Goal: Transaction & Acquisition: Purchase product/service

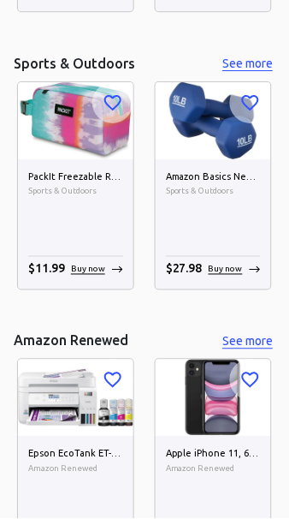
scroll to position [6251, 0]
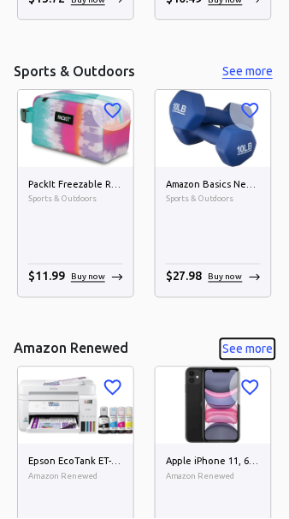
click at [253, 347] on button "See more" at bounding box center [248, 349] width 55 height 21
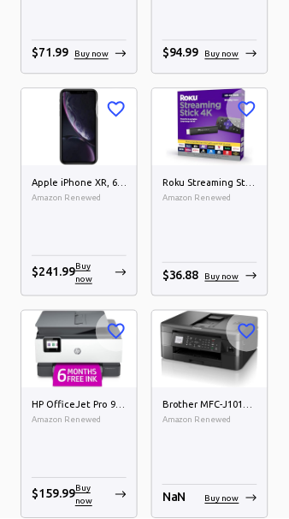
scroll to position [1257, 0]
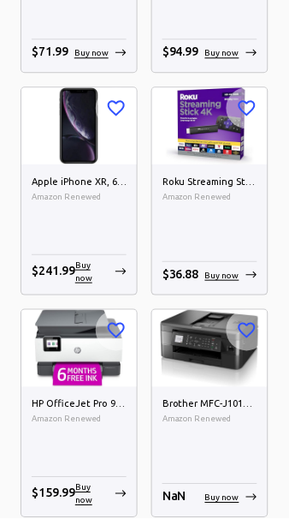
click at [110, 273] on div "Buy now" at bounding box center [100, 272] width 51 height 26
click at [102, 275] on p "Buy now" at bounding box center [91, 272] width 33 height 26
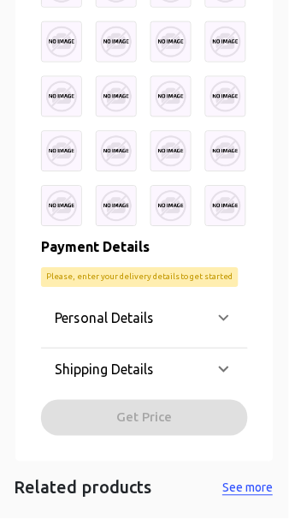
scroll to position [1513, 0]
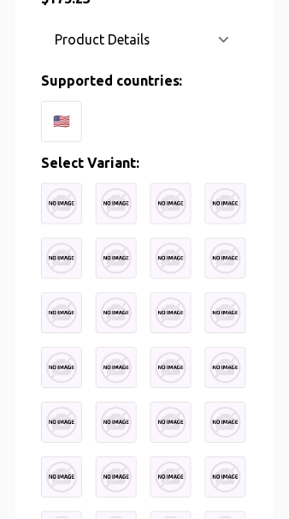
click at [77, 209] on img at bounding box center [61, 203] width 41 height 41
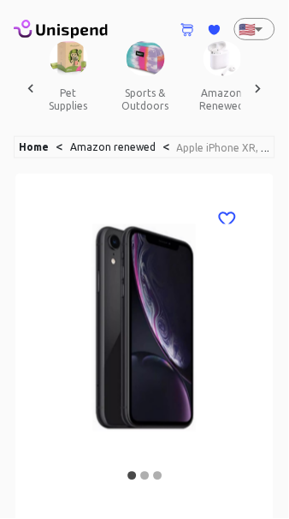
scroll to position [0, 0]
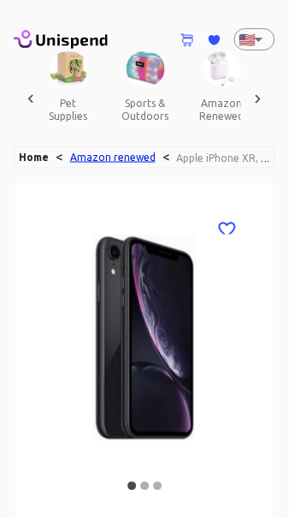
click at [137, 158] on link "Amazon renewed" at bounding box center [113, 157] width 86 height 11
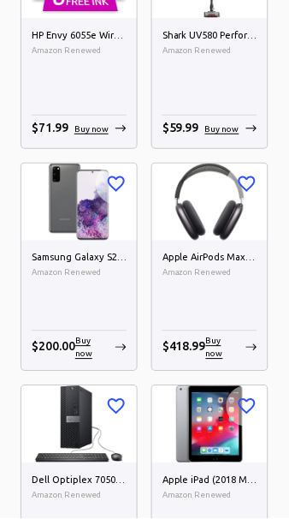
scroll to position [6309, 0]
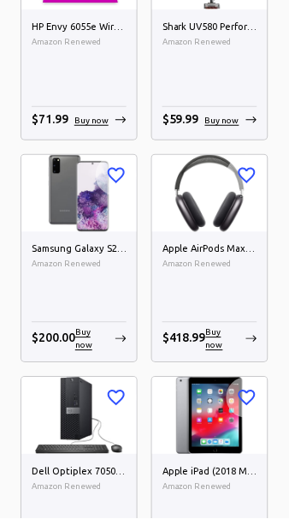
click at [105, 340] on p "Buy now" at bounding box center [91, 339] width 33 height 26
click at [106, 346] on p "Buy now" at bounding box center [91, 339] width 33 height 26
click at [106, 340] on p "Buy now" at bounding box center [91, 339] width 33 height 26
click at [102, 233] on div "Samsung Galaxy S20 5G, 128GB, Cosmic Gray - Unlocked (Renewed) Amazon Renewed $…" at bounding box center [79, 297] width 116 height 130
click at [110, 210] on img at bounding box center [79, 193] width 116 height 77
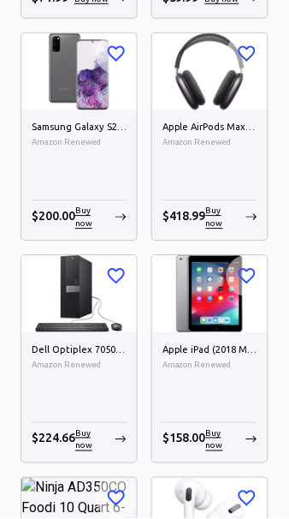
click at [75, 90] on img at bounding box center [79, 71] width 116 height 77
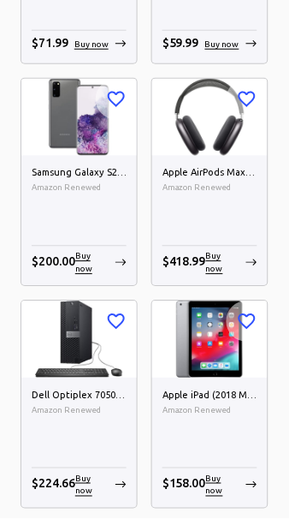
scroll to position [6376, 0]
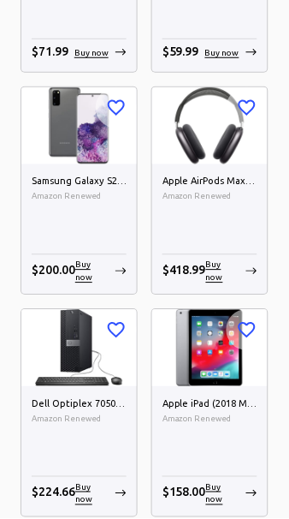
click at [104, 193] on span "Amazon Renewed" at bounding box center [79, 197] width 95 height 14
click at [96, 229] on div "Samsung Galaxy S20 5G, 128GB, Cosmic Gray - Unlocked (Renewed) Amazon Renewed $…" at bounding box center [79, 229] width 116 height 130
click at [110, 221] on div "Samsung Galaxy S20 5G, 128GB, Cosmic Gray - Unlocked (Renewed) Amazon Renewed $…" at bounding box center [79, 229] width 116 height 130
click at [101, 179] on h6 "Samsung Galaxy S20 5G, 128GB, Cosmic Gray - Unlocked (Renewed)" at bounding box center [79, 182] width 95 height 15
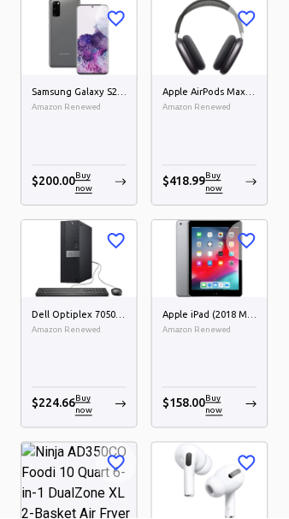
scroll to position [6460, 0]
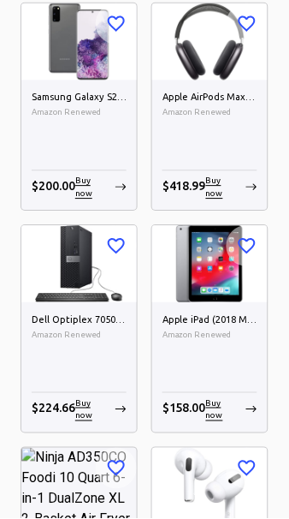
click at [98, 187] on p "Buy now" at bounding box center [91, 188] width 33 height 26
click at [107, 156] on div "Samsung Galaxy S20 5G, 128GB, Cosmic Gray - Unlocked (Renewed) Amazon Renewed $…" at bounding box center [79, 145] width 116 height 130
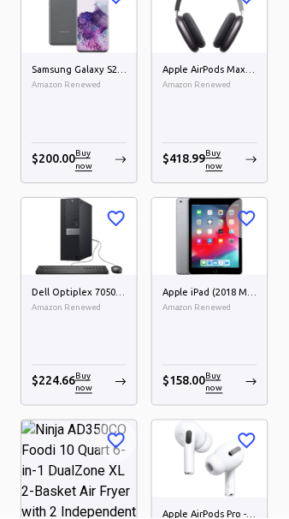
click at [100, 54] on div "Samsung Galaxy S20 5G, 128GB, Cosmic Gray - Unlocked (Renewed) Amazon Renewed $…" at bounding box center [79, 118] width 116 height 130
click at [110, 31] on img at bounding box center [79, 14] width 116 height 77
click at [64, 69] on h6 "Samsung Galaxy S20 5G, 128GB, Cosmic Gray - Unlocked (Renewed)" at bounding box center [79, 70] width 95 height 15
click at [67, 116] on div "Samsung Galaxy S20 5G, 128GB, Cosmic Gray - Unlocked (Renewed) Amazon Renewed $…" at bounding box center [79, 118] width 116 height 130
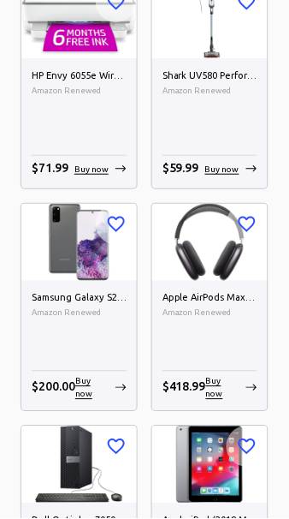
scroll to position [6263, 0]
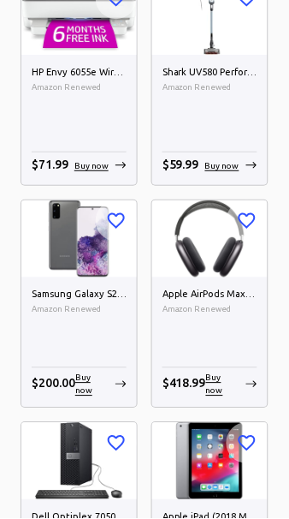
click at [107, 237] on img at bounding box center [79, 238] width 116 height 77
click at [82, 202] on img at bounding box center [79, 238] width 116 height 77
click at [111, 162] on div "Buy now" at bounding box center [100, 165] width 52 height 13
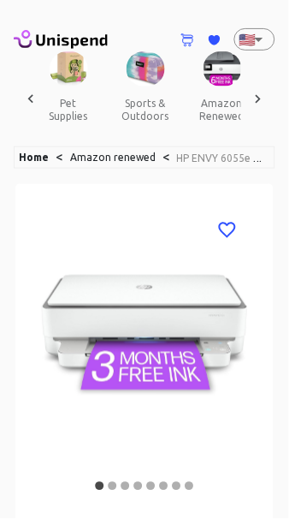
scroll to position [0, 1798]
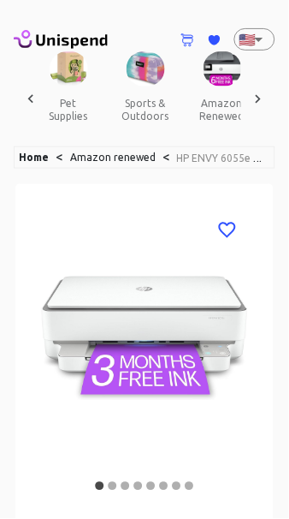
click at [211, 86] on button "amazon renewed" at bounding box center [222, 109] width 77 height 46
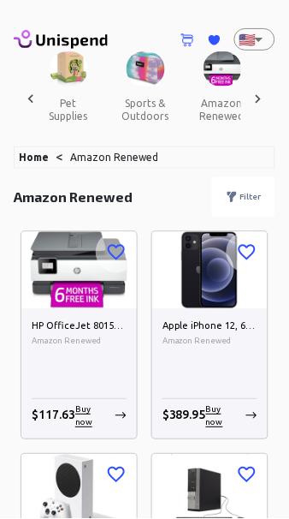
scroll to position [649, 0]
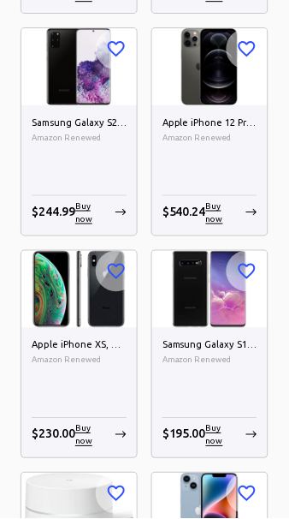
click at [87, 127] on h6 "Samsung Galaxy S20+ 5G 128GB Fully Unlocked Smartphone (Renewed)" at bounding box center [79, 123] width 95 height 15
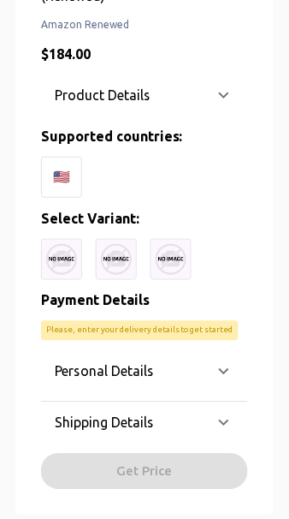
scroll to position [622, 0]
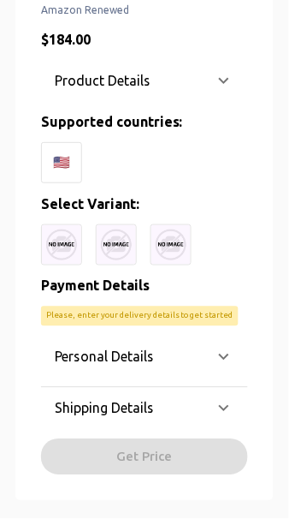
click at [221, 87] on icon at bounding box center [224, 80] width 21 height 21
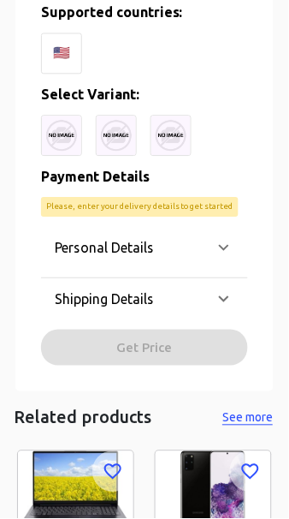
scroll to position [2279, 0]
click at [73, 132] on img at bounding box center [61, 136] width 41 height 41
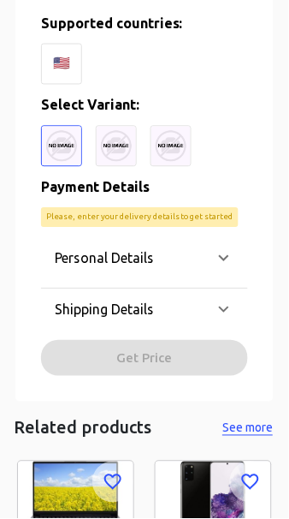
scroll to position [2226, 0]
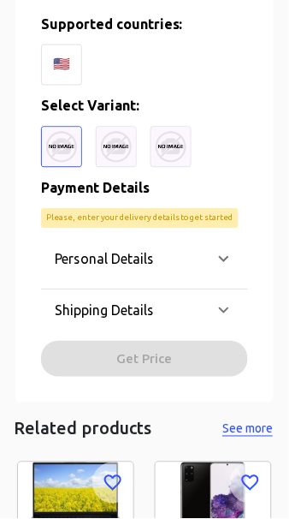
click at [224, 264] on icon at bounding box center [224, 259] width 21 height 21
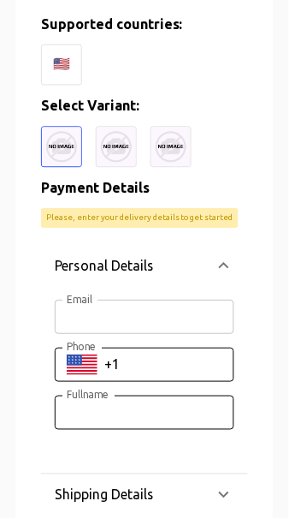
click at [193, 309] on input "Email" at bounding box center [145, 317] width 180 height 34
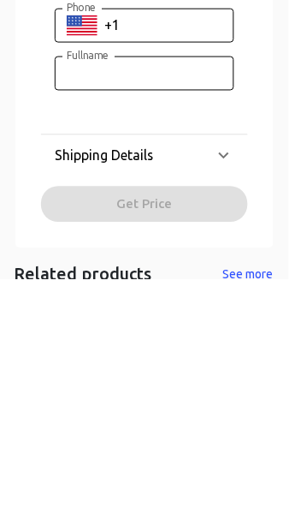
click at [211, 393] on div "Shipping Details" at bounding box center [134, 394] width 159 height 21
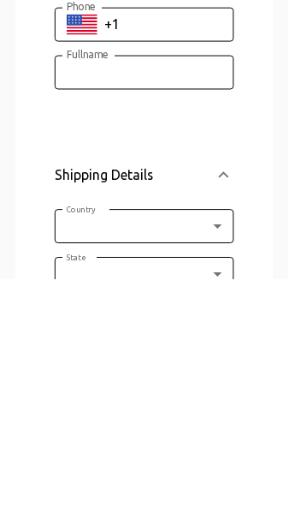
scroll to position [2351, 0]
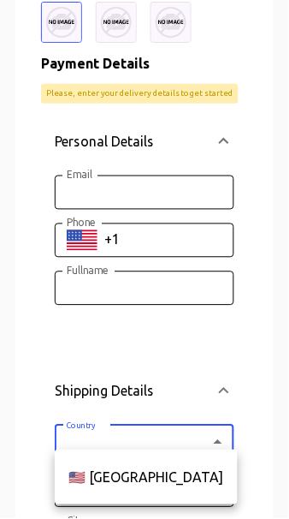
click at [153, 477] on li "🇺🇸 [GEOGRAPHIC_DATA]" at bounding box center [146, 477] width 183 height 41
type input "US"
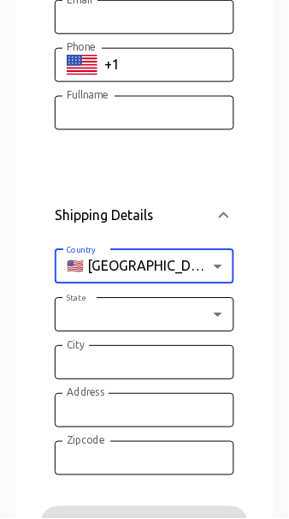
scroll to position [2533, 0]
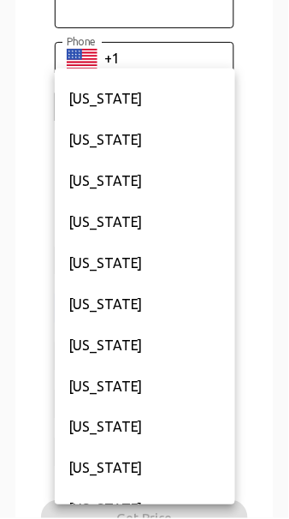
scroll to position [538, 0]
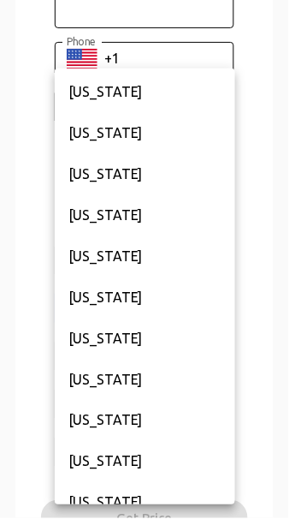
click at [140, 461] on li "[US_STATE]" at bounding box center [145, 462] width 181 height 41
type input "MI"
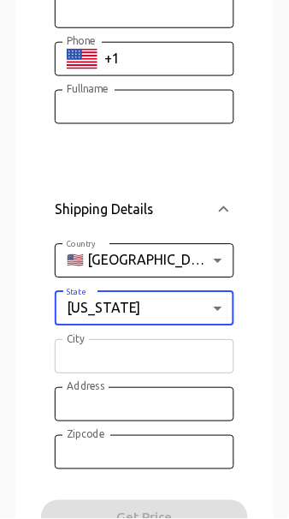
click at [163, 352] on input "City" at bounding box center [145, 357] width 180 height 34
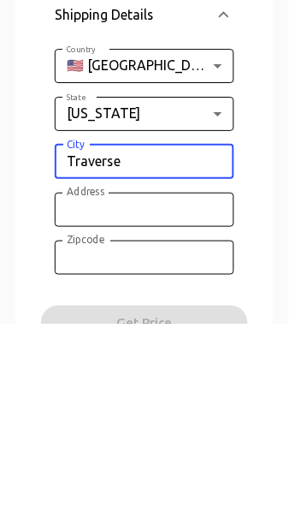
scroll to position [2533, 0]
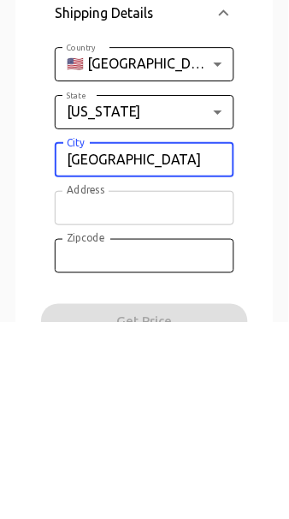
type input "[GEOGRAPHIC_DATA]"
click at [185, 402] on input "Address" at bounding box center [145, 405] width 180 height 34
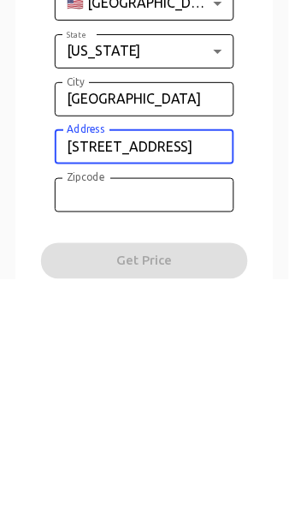
scroll to position [2557, 0]
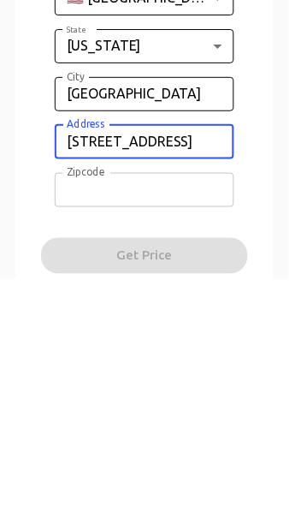
type input "[STREET_ADDRESS]"
click at [195, 429] on input "Zipcode" at bounding box center [145, 429] width 180 height 34
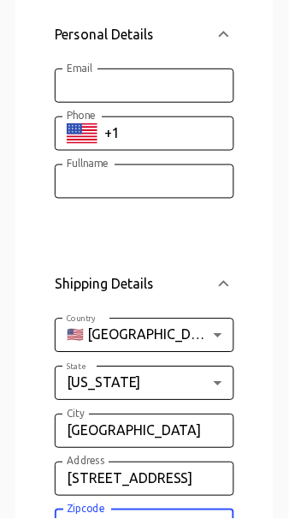
scroll to position [2452, 0]
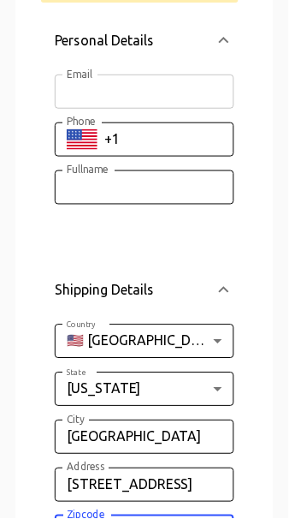
type input "49685"
click at [204, 90] on input "Email" at bounding box center [145, 91] width 180 height 34
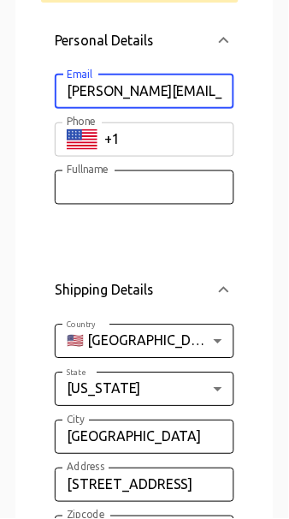
type input "[PERSON_NAME][EMAIL_ADDRESS][PERSON_NAME][DOMAIN_NAME]"
click at [185, 153] on input "Phone" at bounding box center [169, 139] width 130 height 34
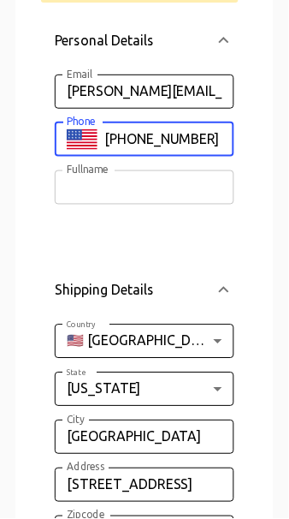
type input "[PHONE_NUMBER]"
click at [158, 192] on input "Fullname" at bounding box center [145, 187] width 180 height 34
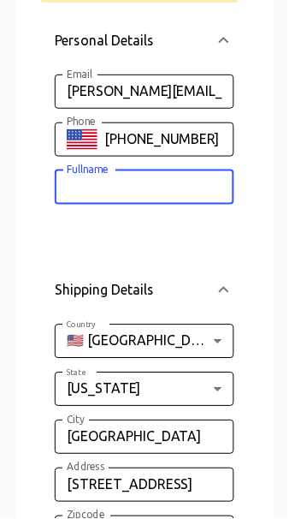
type input "Creative"
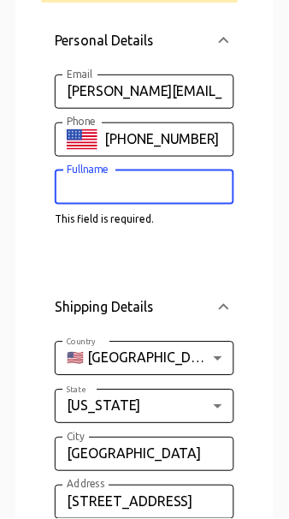
type input "[PERSON_NAME]"
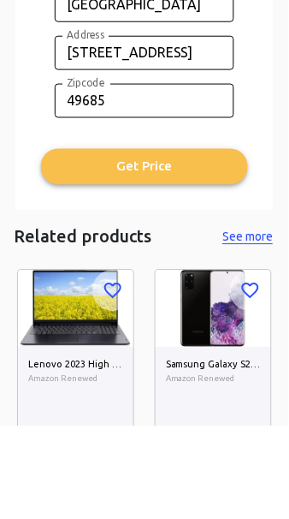
type input "[PERSON_NAME]"
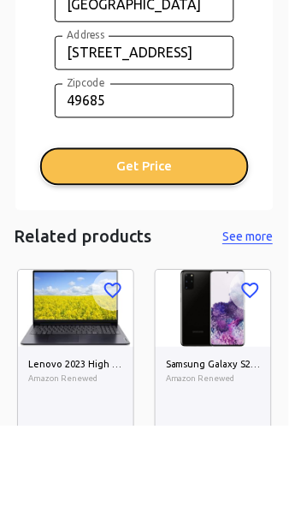
click at [202, 263] on button "Get Price" at bounding box center [144, 259] width 207 height 36
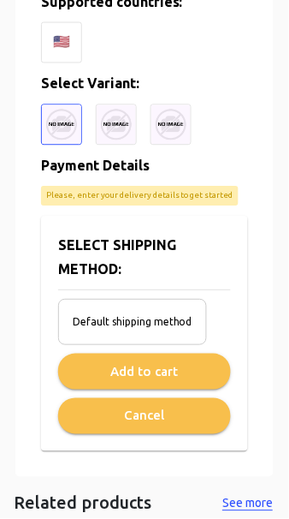
scroll to position [2246, 0]
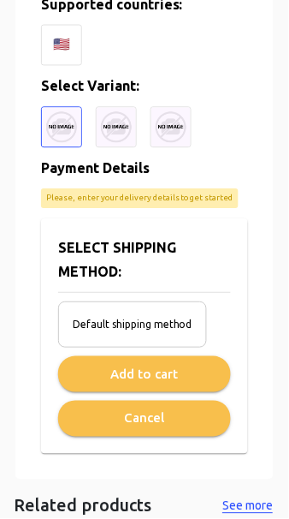
click at [175, 318] on span "Default shipping method" at bounding box center [133, 325] width 120 height 17
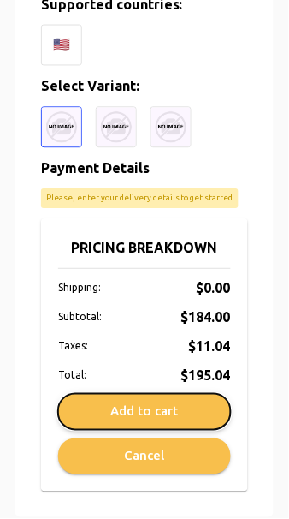
click at [174, 411] on button "Add to cart" at bounding box center [144, 413] width 173 height 36
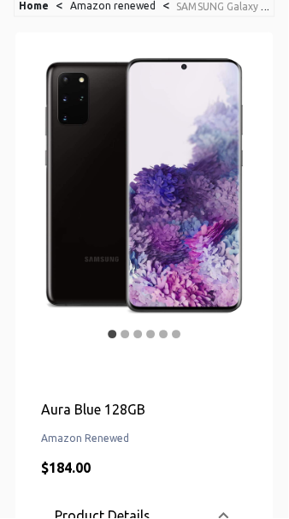
scroll to position [0, 0]
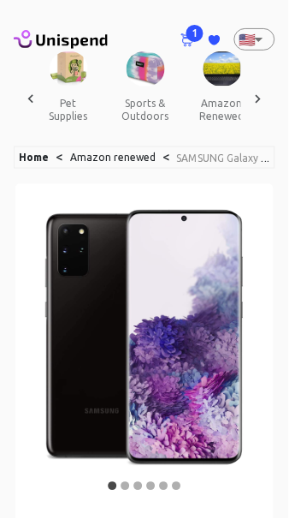
click at [184, 39] on icon at bounding box center [187, 40] width 12 height 12
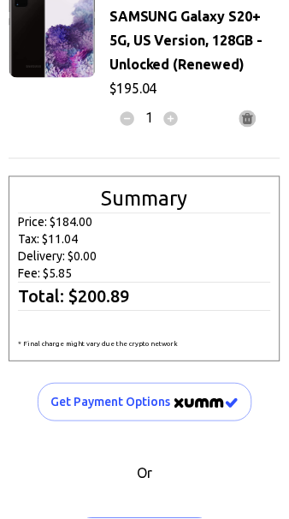
scroll to position [123, 0]
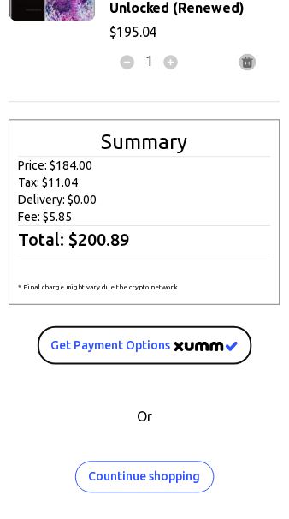
click at [173, 342] on span "Get Payment options" at bounding box center [144, 346] width 187 height 21
